Goal: Navigation & Orientation: Find specific page/section

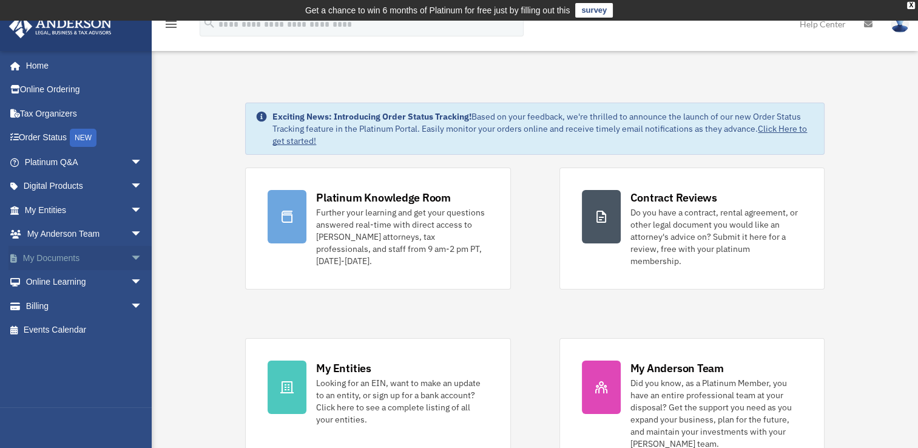
click at [130, 258] on span "arrow_drop_down" at bounding box center [142, 258] width 24 height 25
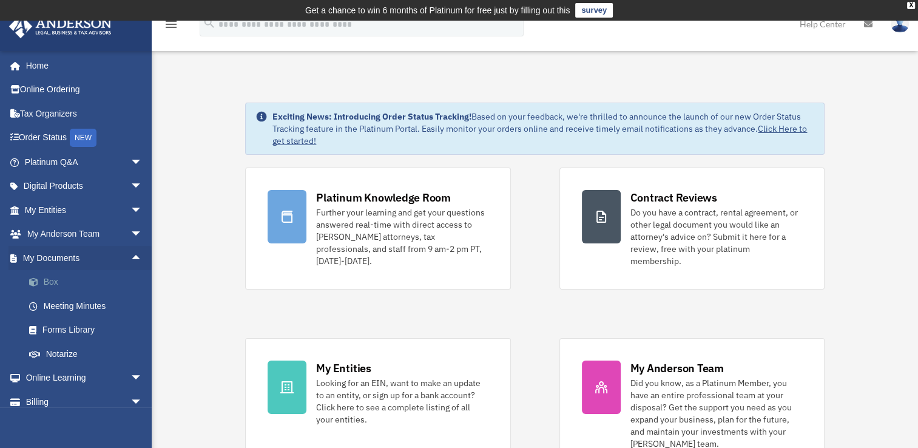
click at [49, 277] on link "Box" at bounding box center [89, 282] width 144 height 24
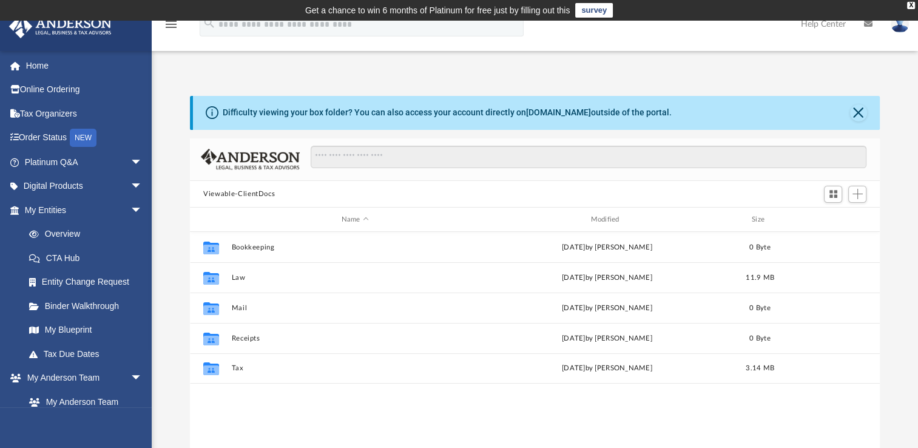
scroll to position [266, 679]
click at [692, 59] on div "App doroathome2012@gmail.com Sign Out doroathome2012@gmail.com Home Online Orde…" at bounding box center [459, 271] width 918 height 426
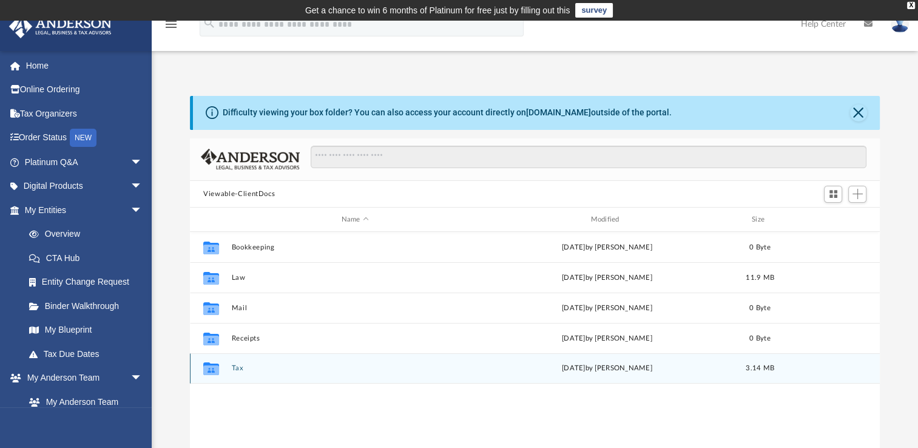
click at [490, 363] on div "Sun Aug 3 2025 by Ross Putansu" at bounding box center [606, 368] width 247 height 11
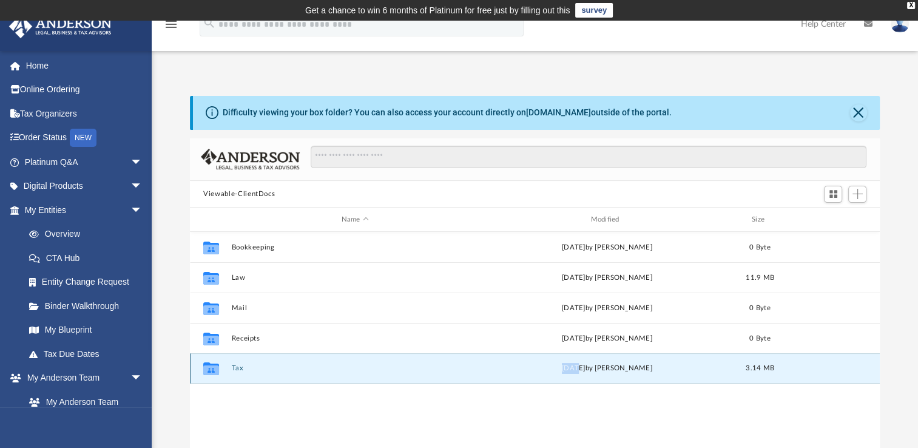
click at [490, 363] on div "Sun Aug 3 2025 by Ross Putansu" at bounding box center [606, 368] width 247 height 11
click at [214, 365] on icon "grid" at bounding box center [211, 370] width 16 height 10
click at [238, 366] on button "Tax" at bounding box center [355, 368] width 247 height 8
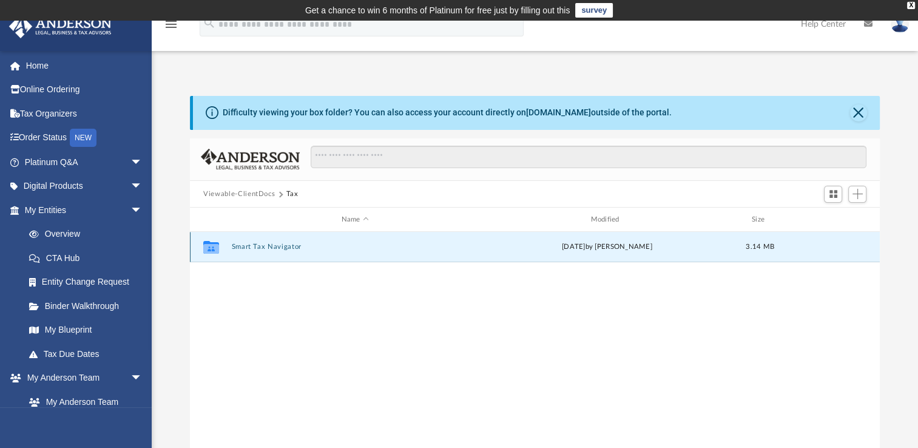
click at [247, 246] on button "Smart Tax Navigator" at bounding box center [355, 247] width 247 height 8
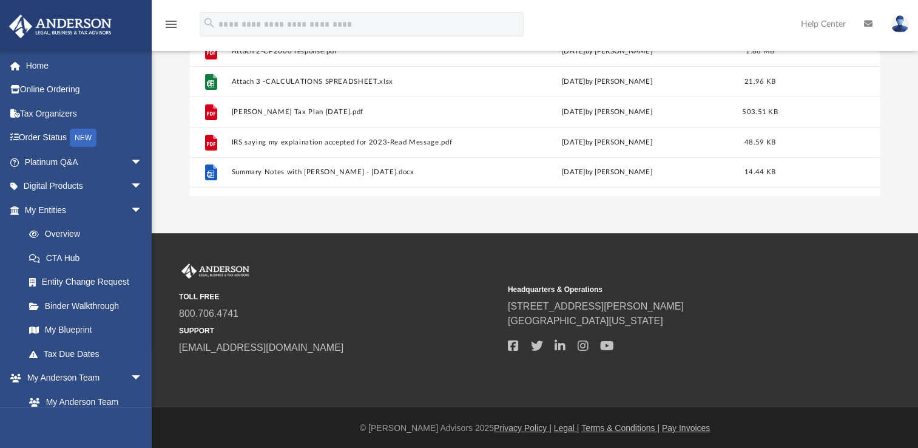
scroll to position [289, 0]
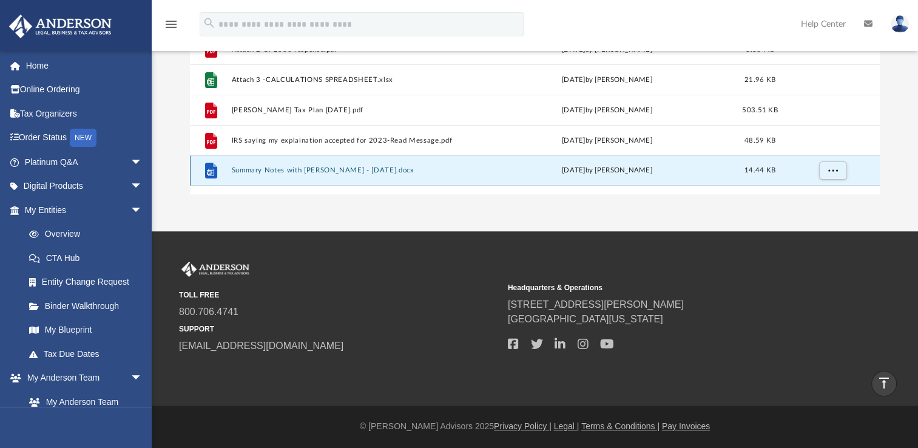
click at [238, 172] on button "Summary Notes with Dorothy Whitaker - 08-01-2025.docx" at bounding box center [355, 170] width 247 height 8
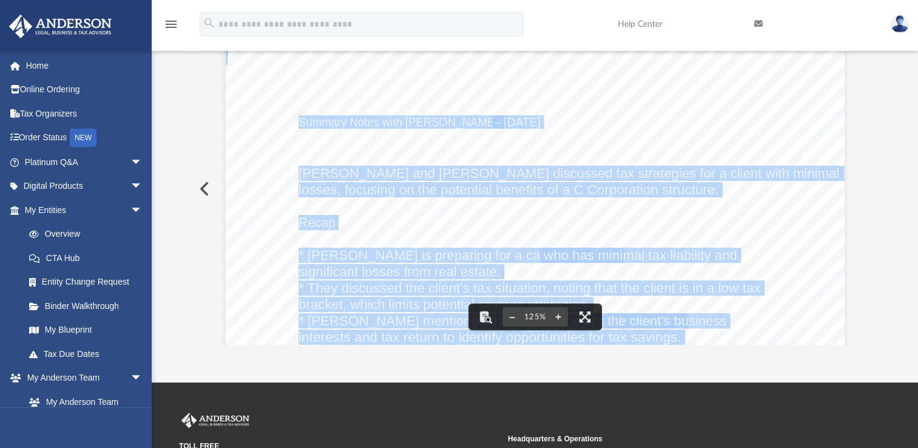
click at [760, 323] on div "Summary Notes with Dorothy Whitaker – 08/01/2025 Ross and Nestor discussed tax …" at bounding box center [535, 441] width 619 height 801
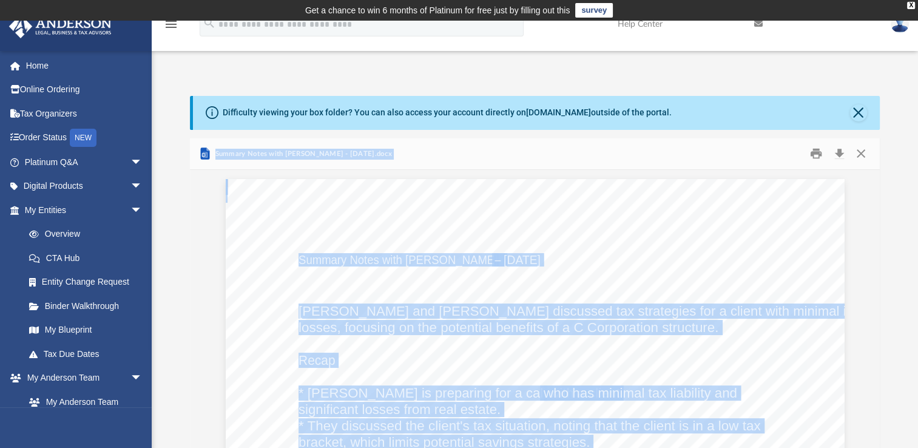
scroll to position [0, 0]
click at [89, 358] on link "Tax Due Dates" at bounding box center [89, 353] width 144 height 24
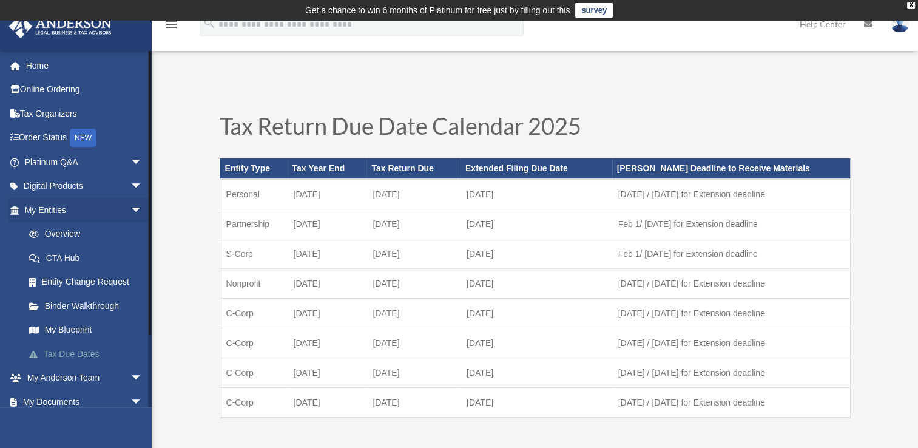
click at [91, 358] on link "Tax Due Dates" at bounding box center [89, 353] width 144 height 24
click at [130, 378] on span "arrow_drop_down" at bounding box center [142, 378] width 24 height 25
click at [109, 399] on link "My Anderson Team" at bounding box center [89, 401] width 144 height 24
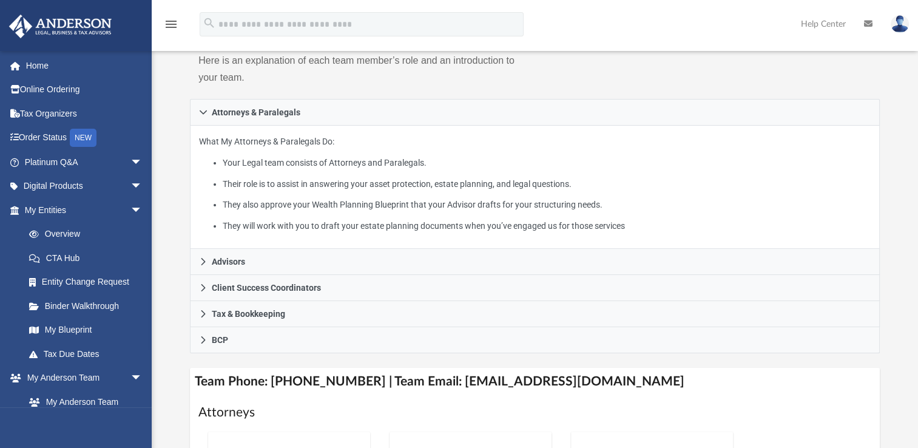
scroll to position [181, 0]
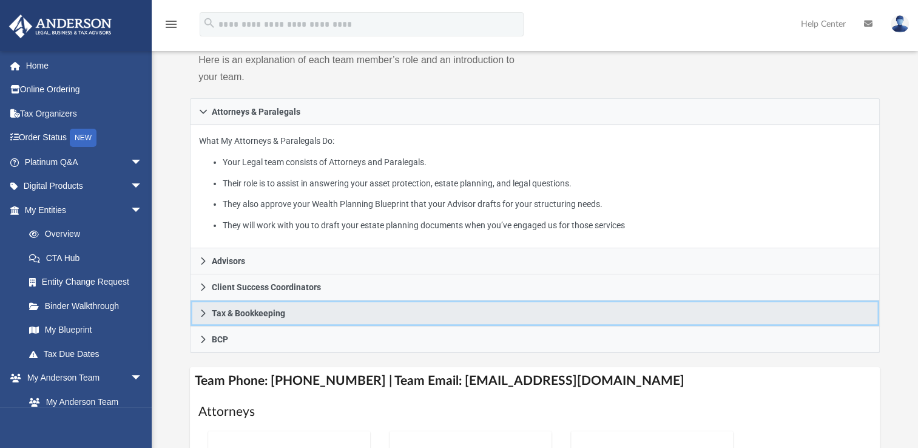
click at [540, 316] on link "Tax & Bookkeeping" at bounding box center [535, 313] width 690 height 26
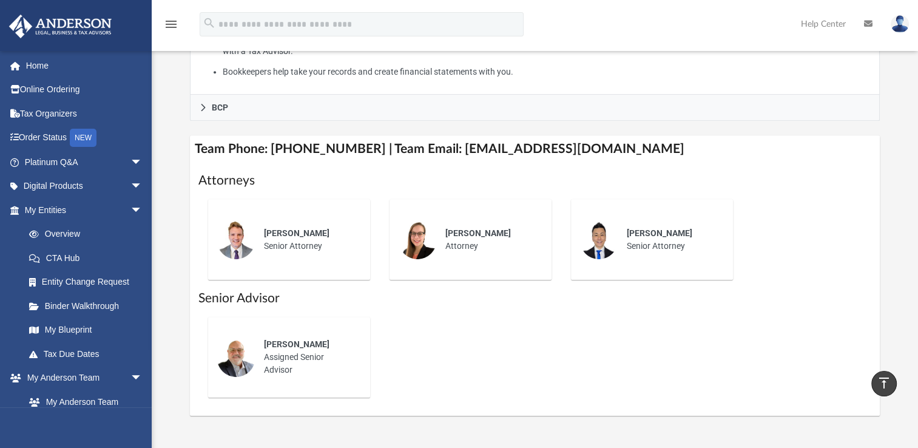
scroll to position [518, 0]
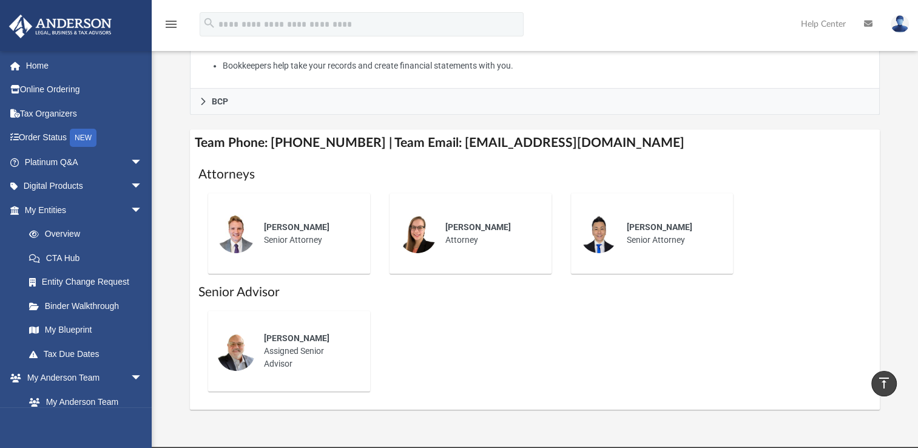
click at [864, 19] on icon at bounding box center [868, 23] width 8 height 8
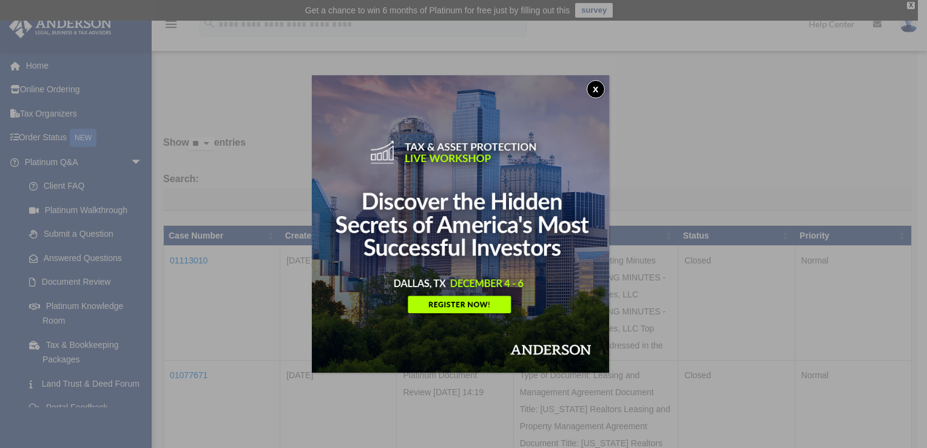
click at [597, 86] on button "x" at bounding box center [596, 89] width 18 height 18
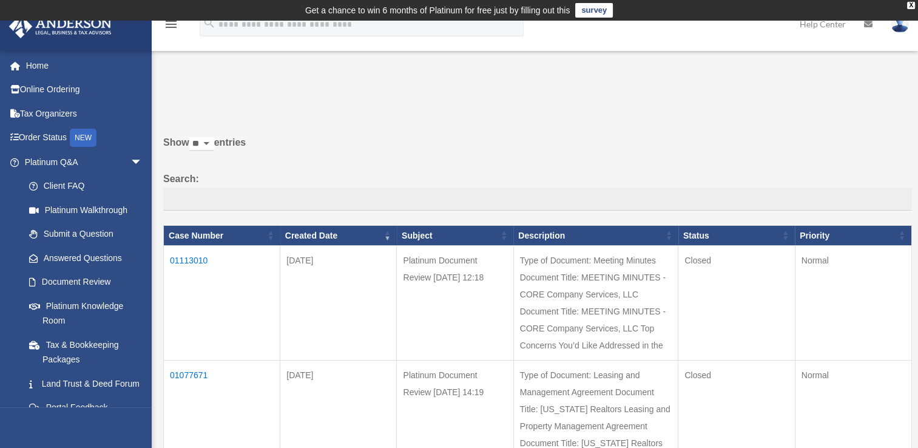
click at [897, 33] on link at bounding box center [899, 23] width 36 height 53
click at [857, 53] on link "[EMAIL_ADDRESS][DOMAIN_NAME]" at bounding box center [843, 62] width 130 height 36
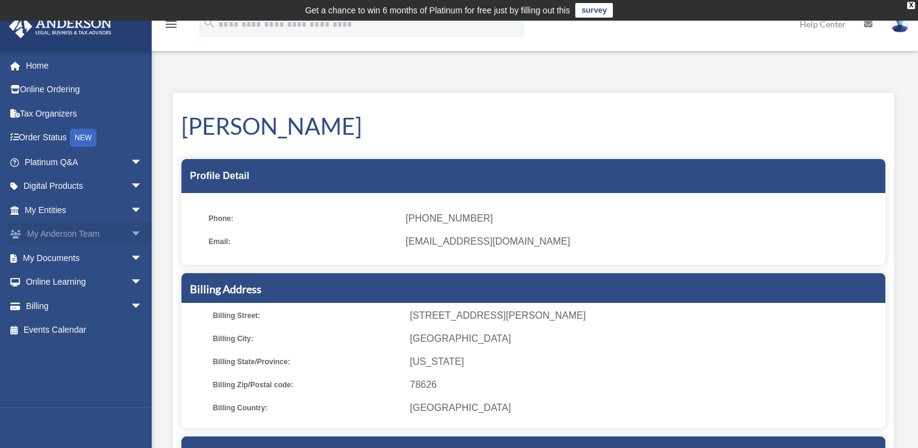
click at [130, 237] on span "arrow_drop_down" at bounding box center [142, 234] width 24 height 25
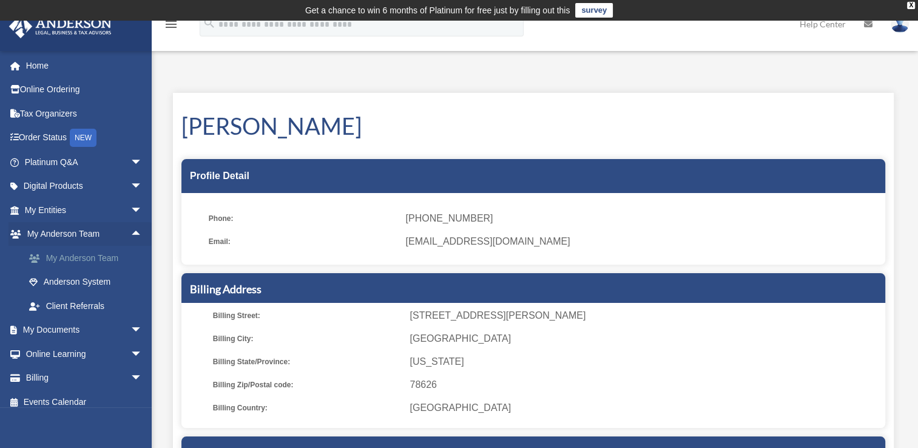
click at [115, 256] on link "My Anderson Team" at bounding box center [89, 258] width 144 height 24
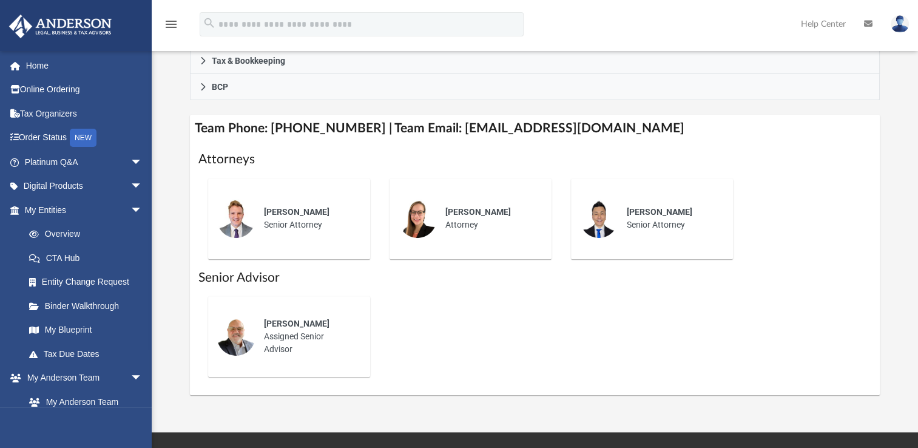
scroll to position [435, 0]
